Goal: Transaction & Acquisition: Purchase product/service

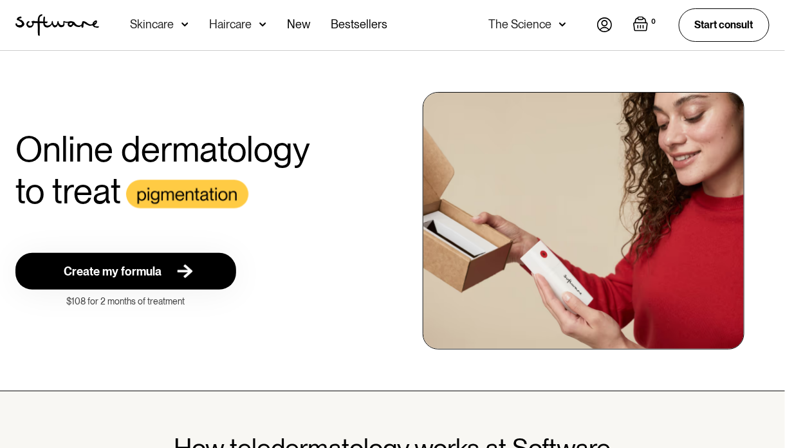
click at [189, 273] on img at bounding box center [180, 271] width 26 height 16
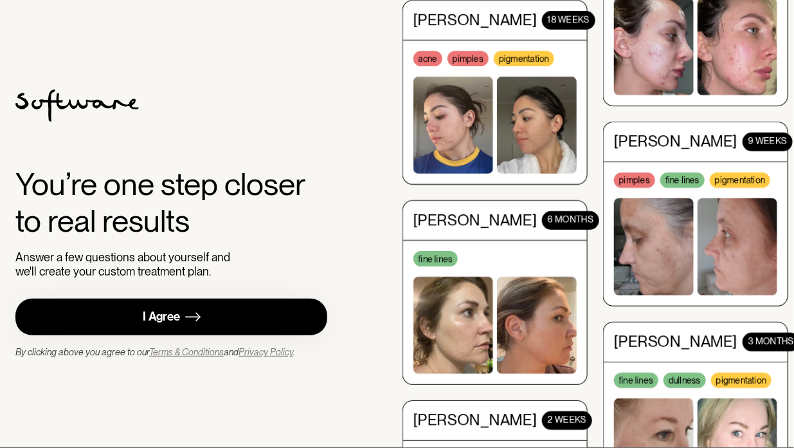
click at [183, 312] on link "I Agree" at bounding box center [171, 316] width 312 height 37
